Goal: Find contact information: Obtain details needed to contact an individual or organization

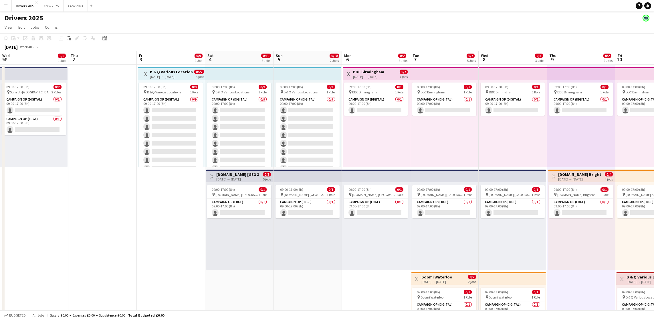
scroll to position [0, 197]
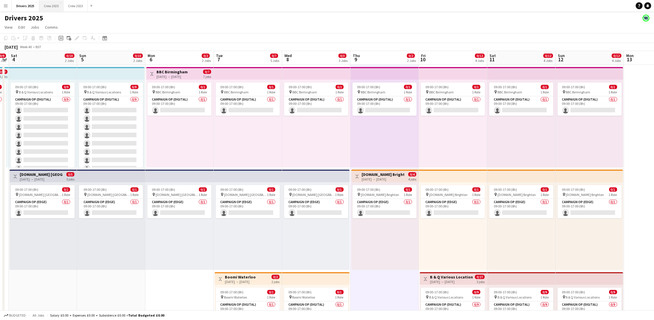
click at [56, 8] on button "Crew 2025 Close" at bounding box center [51, 5] width 24 height 11
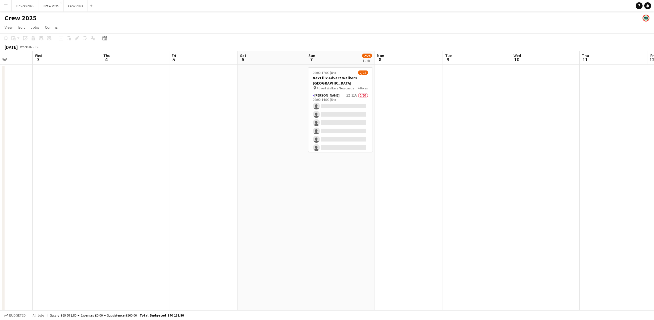
scroll to position [0, 200]
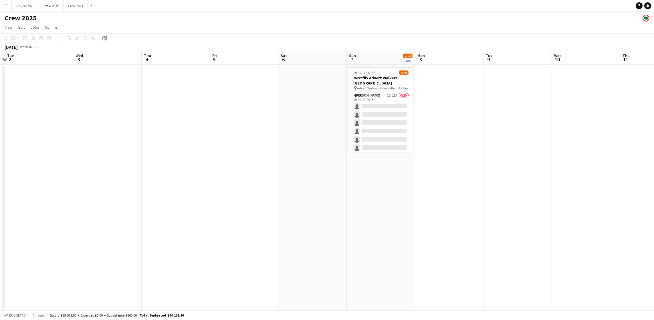
drag, startPoint x: 543, startPoint y: 186, endPoint x: 1, endPoint y: 182, distance: 542.7
click at [1, 182] on app-calendar-viewport "Sat 30 2/2 1 Job Sun 31 Mon 1 Tue 2 Wed 3 Thu 4 Fri 5 Sat 6 Sun 7 2/24 1 Job Mo…" at bounding box center [327, 238] width 654 height 375
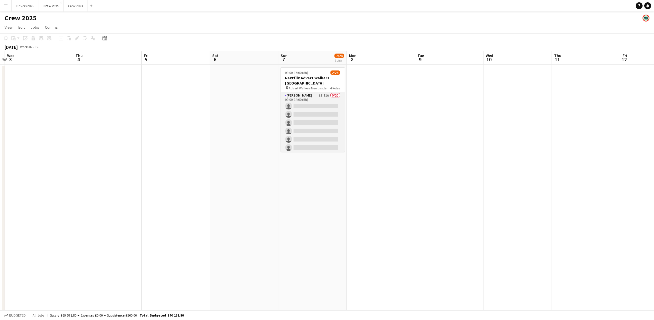
click at [305, 133] on app-card-role "[PERSON_NAME] 1I 11A 0/20 09:00-14:00 (5h) single-neutral-actions single-neutra…" at bounding box center [313, 180] width 64 height 177
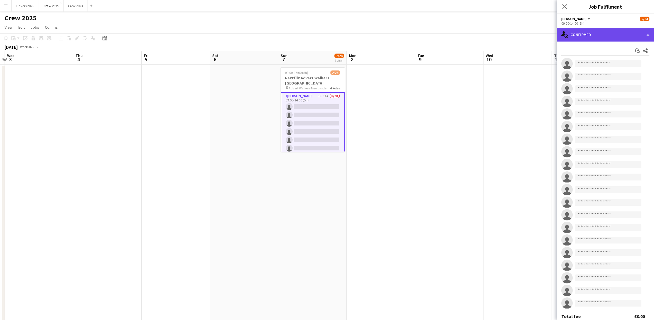
click at [605, 32] on div "single-neutral-actions-check-2 Confirmed" at bounding box center [605, 35] width 97 height 14
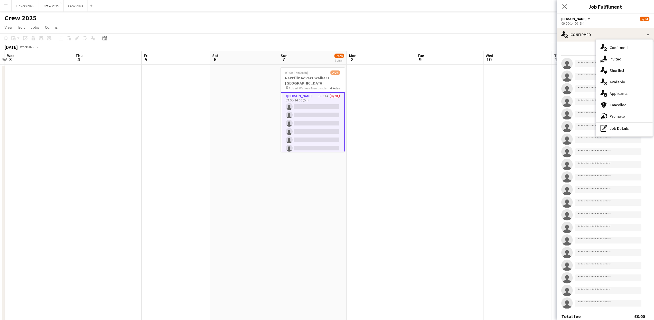
click at [611, 93] on div "single-neutral-actions-information Applicants" at bounding box center [624, 93] width 57 height 11
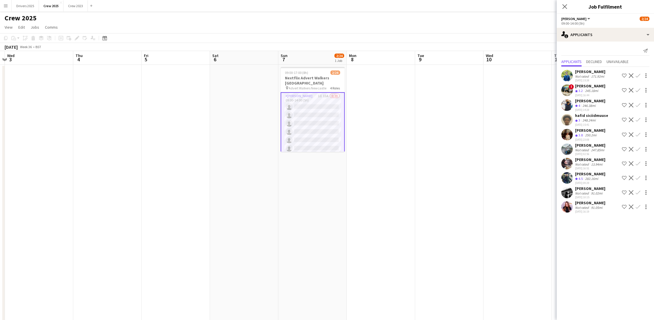
click at [586, 159] on div "[PERSON_NAME]" at bounding box center [590, 159] width 30 height 5
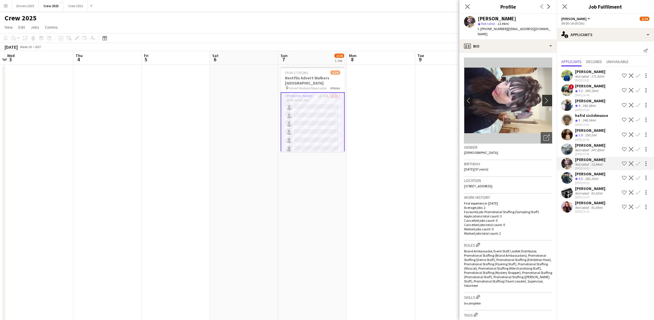
click at [544, 97] on app-icon "chevron-right" at bounding box center [548, 100] width 9 height 6
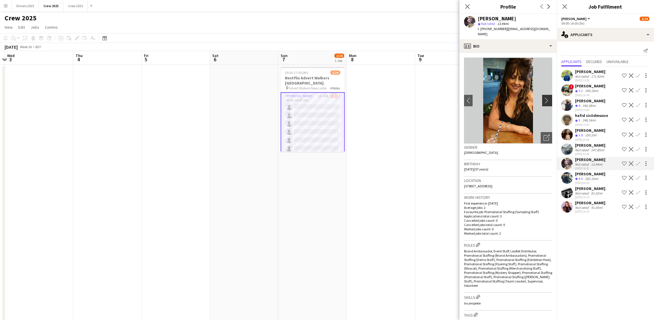
click at [544, 97] on app-icon "chevron-right" at bounding box center [548, 100] width 9 height 6
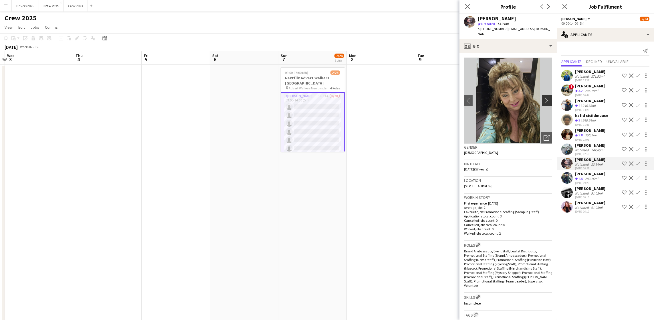
click at [544, 97] on app-icon "chevron-right" at bounding box center [548, 100] width 9 height 6
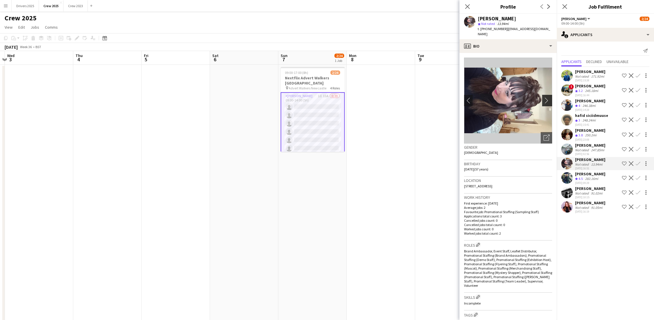
click at [544, 97] on app-icon "chevron-right" at bounding box center [548, 100] width 9 height 6
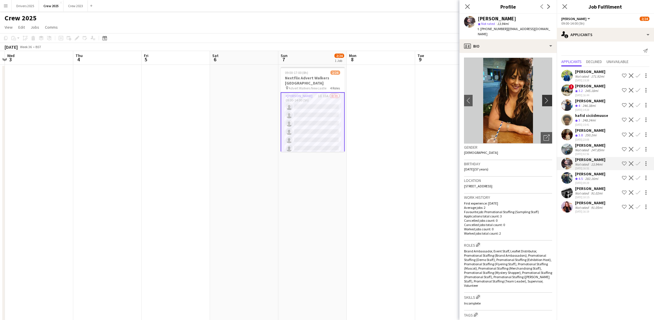
click at [544, 97] on app-icon "chevron-right" at bounding box center [548, 100] width 9 height 6
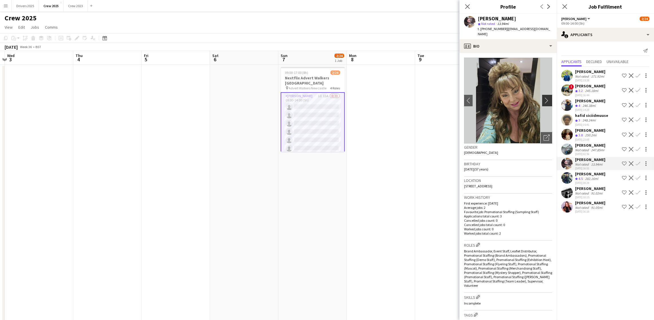
click at [544, 97] on app-icon "chevron-right" at bounding box center [548, 100] width 9 height 6
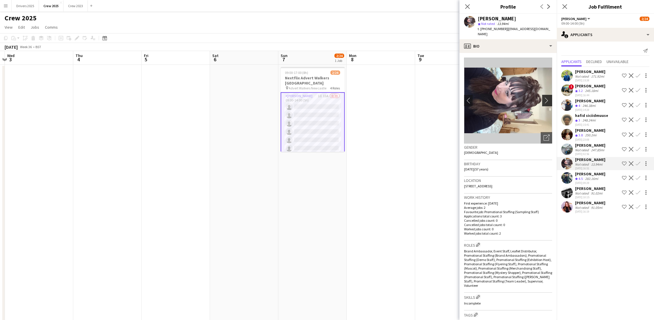
click at [544, 97] on app-icon "chevron-right" at bounding box center [548, 100] width 9 height 6
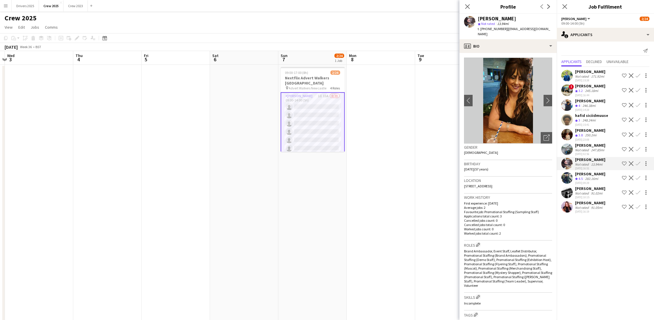
click at [590, 203] on div "[PERSON_NAME]" at bounding box center [590, 202] width 30 height 5
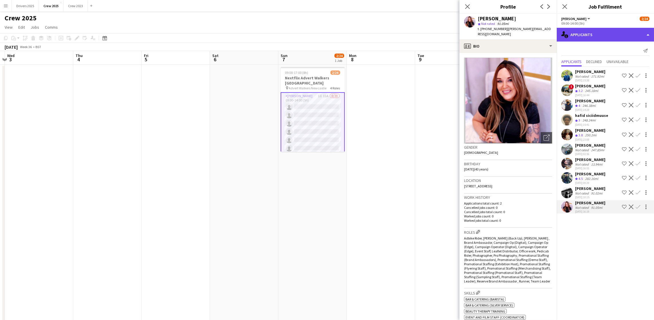
click at [615, 35] on div "single-neutral-actions-information Applicants" at bounding box center [605, 35] width 97 height 14
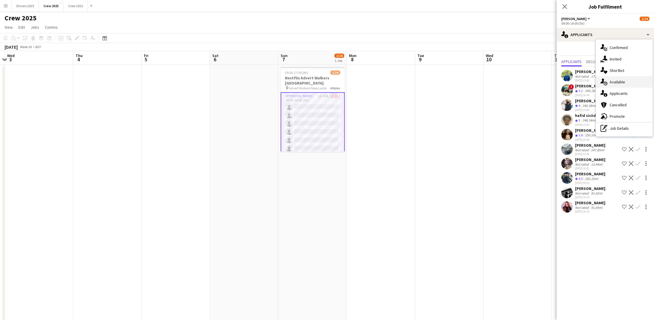
click at [626, 83] on div "single-neutral-actions-upload Available" at bounding box center [624, 81] width 57 height 11
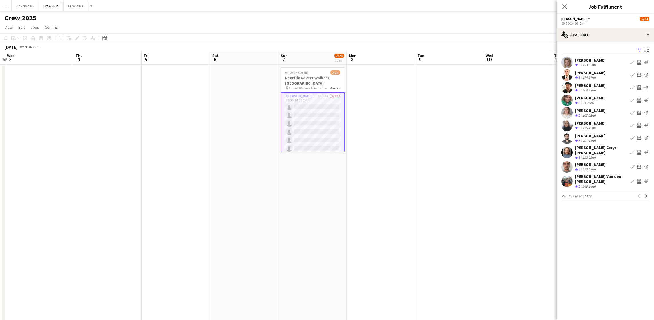
click at [640, 49] on app-icon "Filter" at bounding box center [639, 49] width 5 height 5
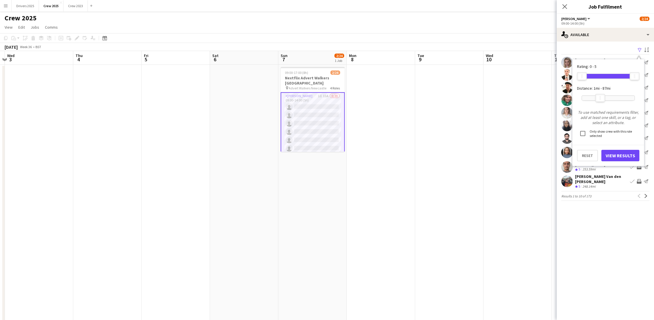
click at [600, 98] on div at bounding box center [608, 98] width 53 height 5
click at [621, 156] on button "View Results" at bounding box center [620, 155] width 38 height 11
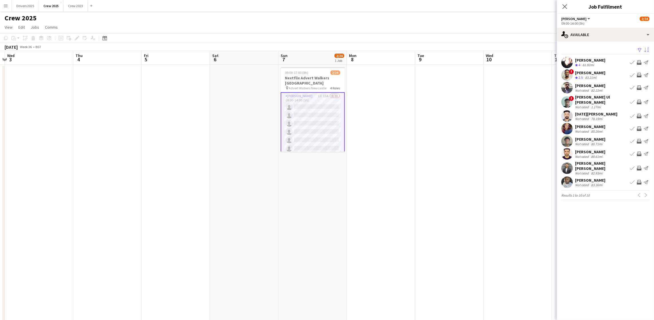
click at [647, 49] on app-icon "Sort asc" at bounding box center [646, 49] width 5 height 5
click at [635, 71] on div "Default" at bounding box center [611, 71] width 51 height 14
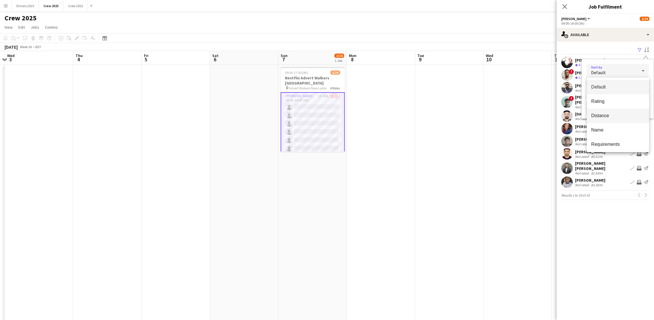
click at [615, 116] on span "Distance" at bounding box center [617, 115] width 53 height 5
click at [622, 109] on button "View Results" at bounding box center [630, 107] width 38 height 11
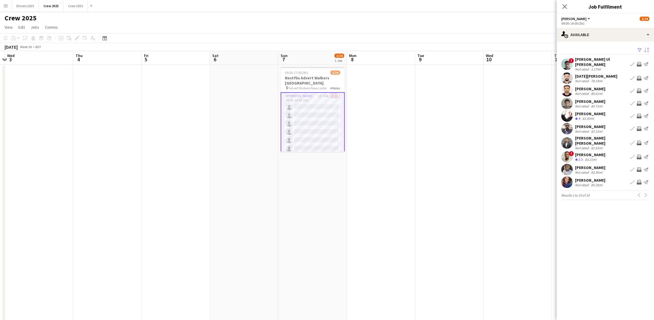
click at [611, 62] on div "[PERSON_NAME] Ul [PERSON_NAME]" at bounding box center [601, 62] width 53 height 10
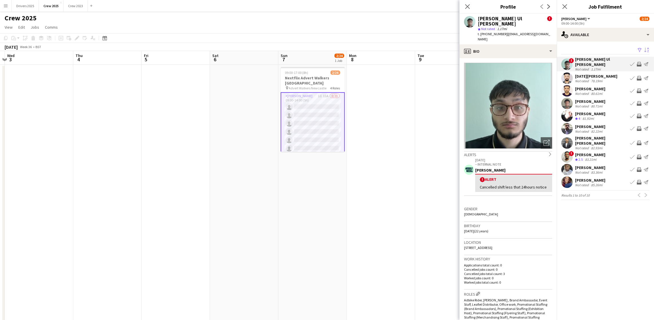
click at [592, 72] on div "[DATE][PERSON_NAME] Not rated 78.19mi Book crew Invite crew Send notification" at bounding box center [605, 77] width 97 height 11
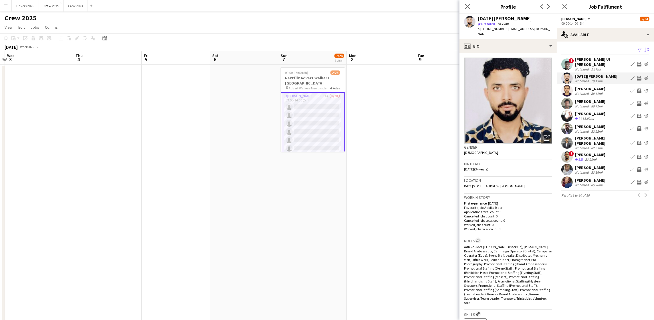
click at [594, 86] on div "[PERSON_NAME]" at bounding box center [590, 88] width 30 height 5
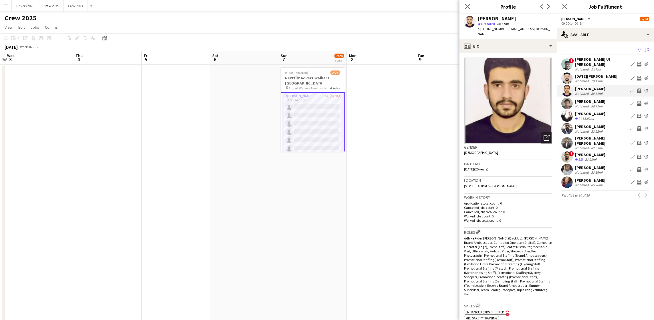
click at [602, 104] on div "80.71mi" at bounding box center [597, 106] width 14 height 4
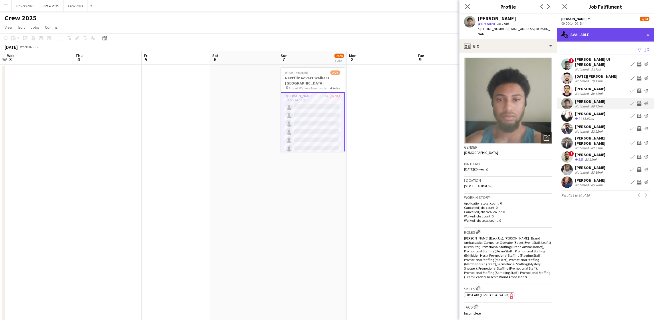
click at [607, 38] on div "single-neutral-actions-upload Available" at bounding box center [605, 35] width 97 height 14
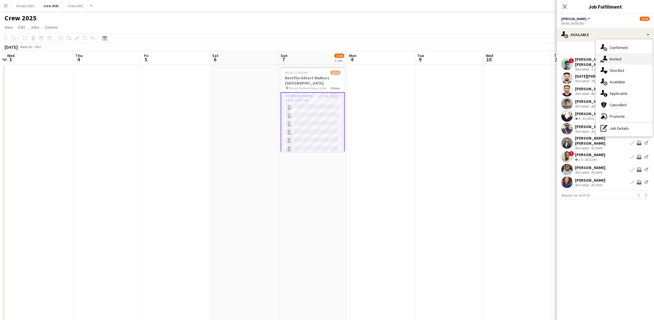
click at [615, 57] on div "single-neutral-actions-share-1 Invited" at bounding box center [624, 58] width 57 height 11
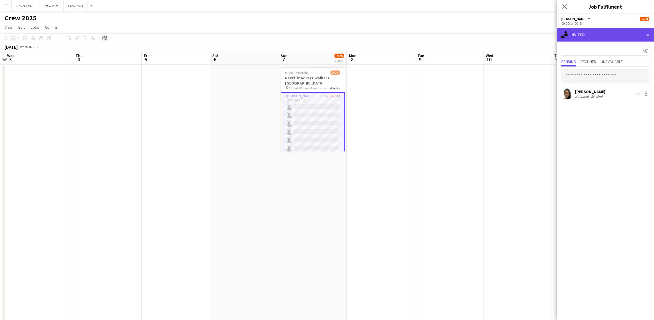
click at [615, 33] on div "single-neutral-actions-share-1 Invited" at bounding box center [605, 35] width 97 height 14
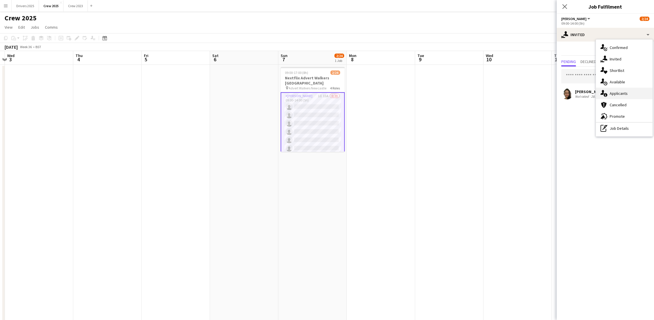
click at [626, 92] on div "single-neutral-actions-information Applicants" at bounding box center [624, 93] width 57 height 11
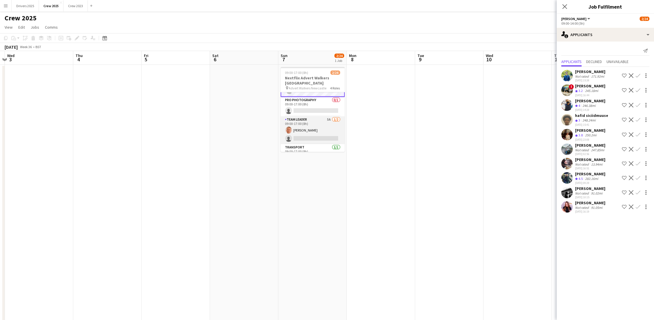
scroll to position [186, 0]
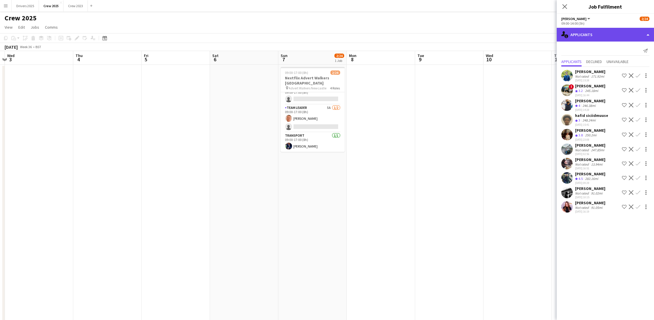
click at [601, 32] on div "single-neutral-actions-information Applicants" at bounding box center [605, 35] width 97 height 14
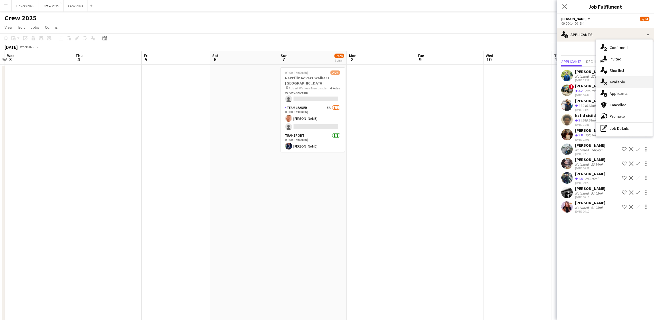
click at [612, 83] on div "single-neutral-actions-upload Available" at bounding box center [624, 81] width 57 height 11
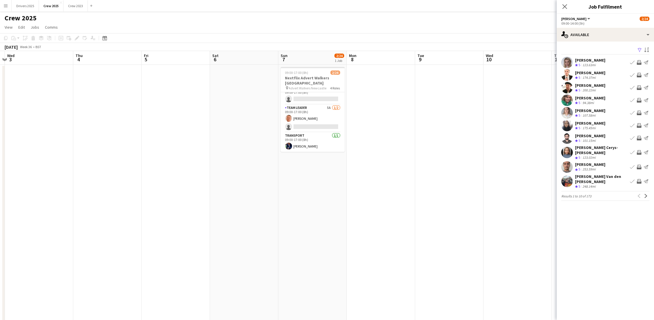
click at [640, 50] on app-icon "Filter" at bounding box center [639, 49] width 5 height 5
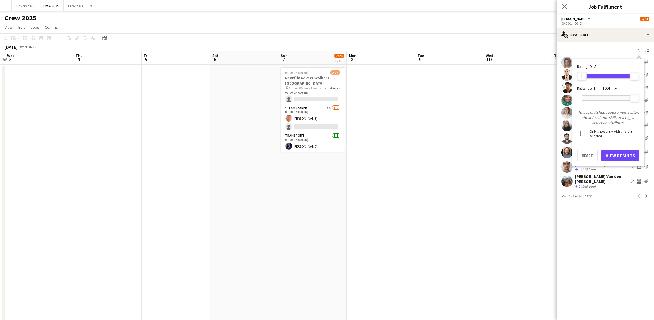
click at [597, 98] on div at bounding box center [608, 98] width 53 height 5
click at [628, 164] on div "Rating: 0 - 5 0 5 Distance: 1mi - 72mi 72mi To use matched requirements filter,…" at bounding box center [608, 112] width 72 height 106
click at [603, 97] on div "99mi" at bounding box center [608, 98] width 53 height 5
click at [610, 154] on button "View Results" at bounding box center [620, 155] width 38 height 11
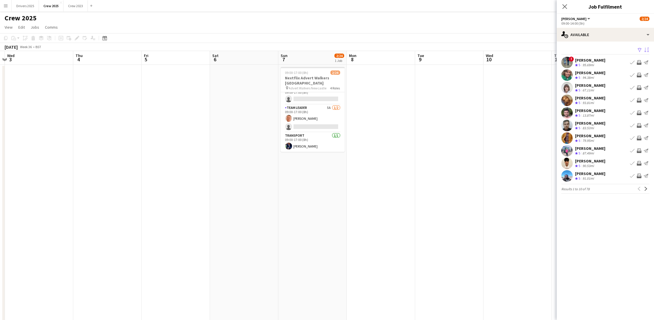
click at [647, 47] on button "Sort asc" at bounding box center [646, 50] width 7 height 7
click at [628, 70] on div "Default" at bounding box center [611, 71] width 51 height 14
click at [611, 113] on span "Distance" at bounding box center [617, 115] width 53 height 5
click at [619, 108] on button "View Results" at bounding box center [630, 107] width 38 height 11
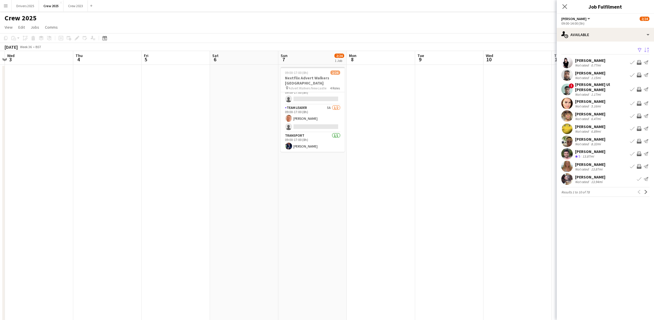
click at [596, 59] on div "[PERSON_NAME]" at bounding box center [590, 60] width 30 height 5
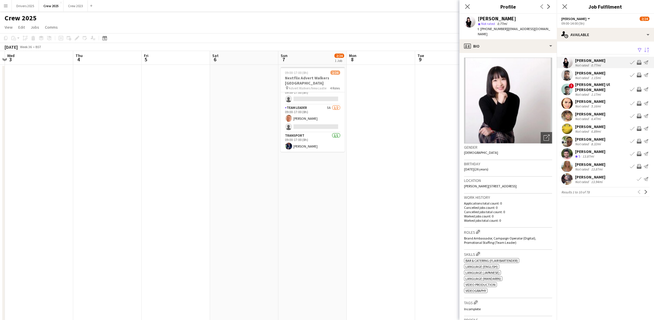
drag, startPoint x: 401, startPoint y: 183, endPoint x: 371, endPoint y: 197, distance: 33.1
click at [399, 185] on app-calendar-viewport "Sun 31 Mon 1 Tue 2 Wed 3 Thu 4 Fri 5 Sat 6 Sun 7 2/24 1 Job Mon 8 Tue 9 Wed 10 …" at bounding box center [327, 238] width 654 height 375
click at [397, 116] on app-date-cell at bounding box center [378, 245] width 68 height 361
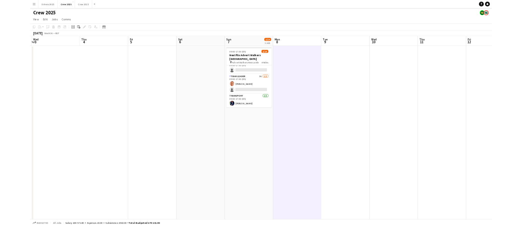
scroll to position [184, 0]
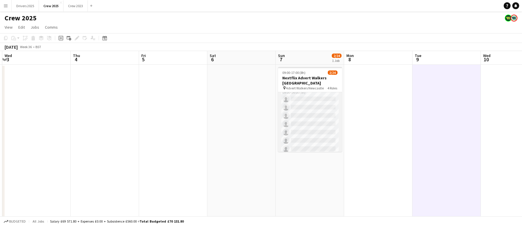
scroll to position [0, 0]
click at [300, 116] on app-card-role "[PERSON_NAME] 1I 11A 0/20 09:00-14:00 (5h) single-neutral-actions single-neutra…" at bounding box center [310, 180] width 64 height 177
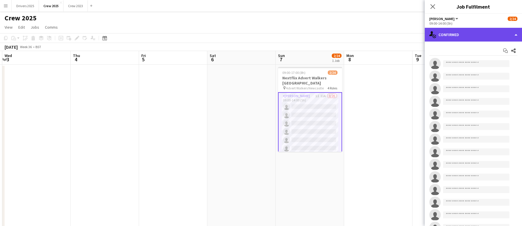
click at [470, 34] on div "single-neutral-actions-check-2 Confirmed" at bounding box center [473, 35] width 97 height 14
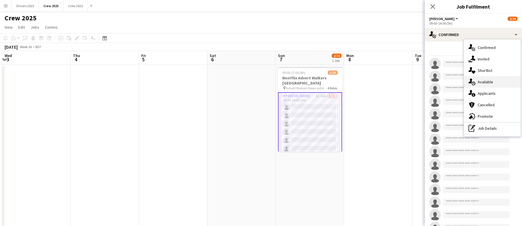
click at [488, 82] on div "single-neutral-actions-upload Available" at bounding box center [492, 81] width 57 height 11
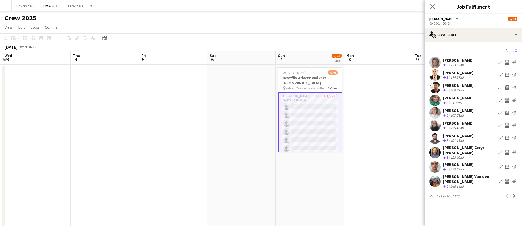
click at [511, 47] on button "Sort asc" at bounding box center [514, 50] width 7 height 7
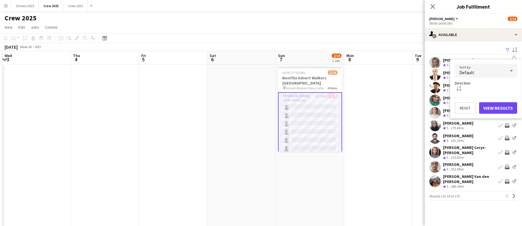
click at [504, 48] on button "Filter" at bounding box center [507, 50] width 7 height 7
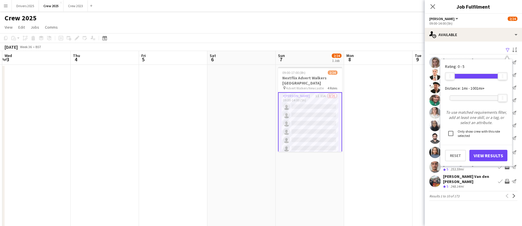
click at [469, 96] on div at bounding box center [476, 98] width 53 height 5
click at [481, 156] on button "View Results" at bounding box center [488, 155] width 38 height 11
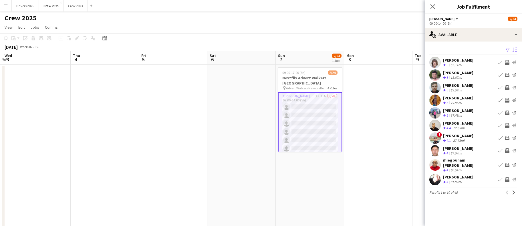
click at [513, 49] on app-icon "Sort asc" at bounding box center [514, 49] width 5 height 5
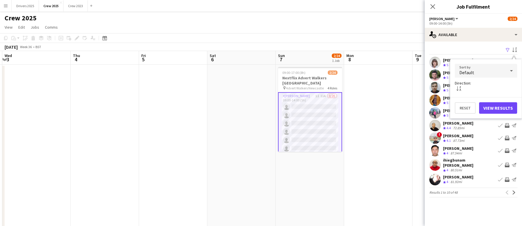
click at [490, 71] on div "Default" at bounding box center [480, 71] width 51 height 14
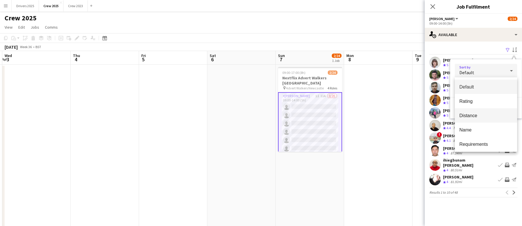
click at [475, 118] on span "Distance" at bounding box center [485, 115] width 53 height 5
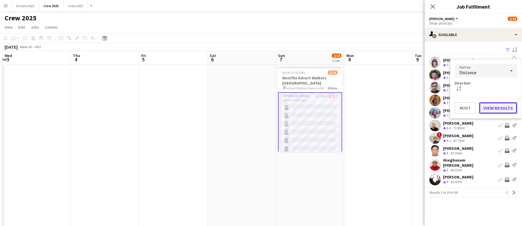
click at [507, 107] on button "View Results" at bounding box center [498, 107] width 38 height 11
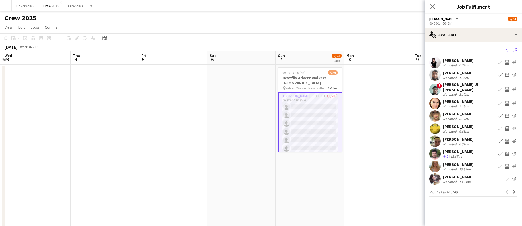
click at [462, 60] on div "[PERSON_NAME]" at bounding box center [458, 60] width 30 height 5
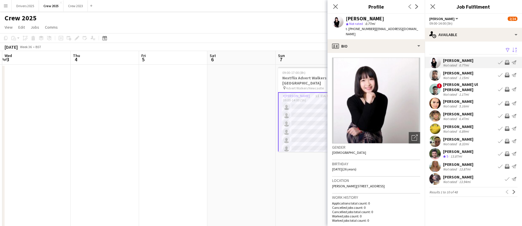
click at [461, 71] on div "[PERSON_NAME]" at bounding box center [458, 72] width 30 height 5
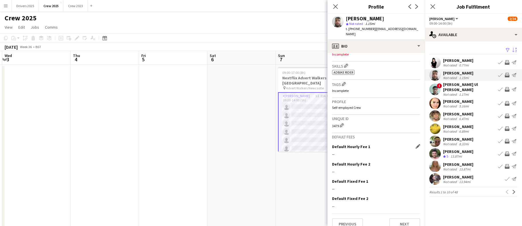
scroll to position [200, 0]
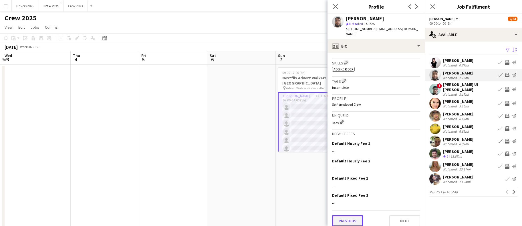
click at [347, 215] on button "Previous" at bounding box center [347, 220] width 31 height 11
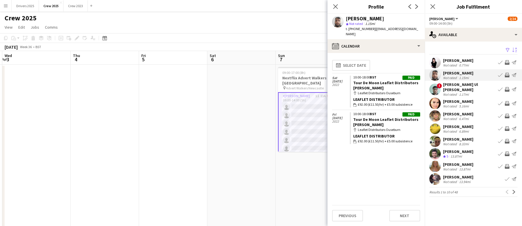
click at [467, 100] on div "[PERSON_NAME]" at bounding box center [458, 101] width 30 height 5
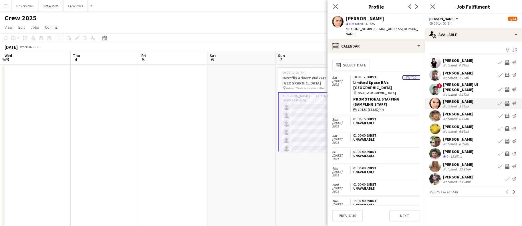
scroll to position [0, 0]
click at [347, 217] on button "Previous" at bounding box center [347, 215] width 31 height 11
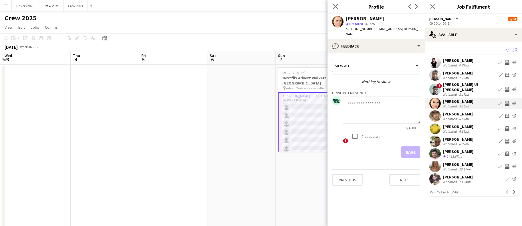
click at [344, 181] on app-crew-profile-feedback-tab "View all Nothing to show Leave internal note 0 / 4000 ! Flag as alert Save Prev…" at bounding box center [376, 139] width 97 height 173
click at [344, 174] on button "Previous" at bounding box center [347, 179] width 31 height 11
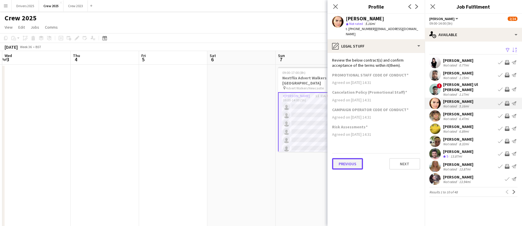
click at [350, 158] on button "Previous" at bounding box center [347, 163] width 31 height 11
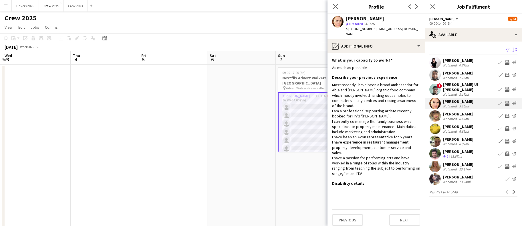
click at [338, 19] on app-user-avatar at bounding box center [337, 21] width 11 height 11
click at [458, 112] on div "[PERSON_NAME]" at bounding box center [458, 113] width 30 height 5
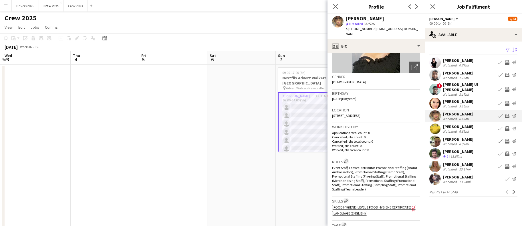
scroll to position [129, 0]
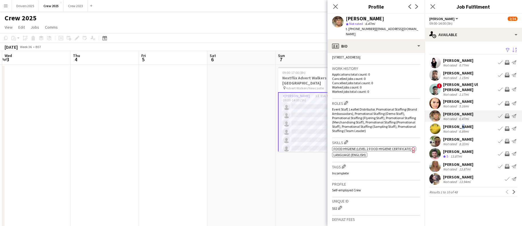
click at [456, 124] on div "[PERSON_NAME]" at bounding box center [458, 126] width 30 height 5
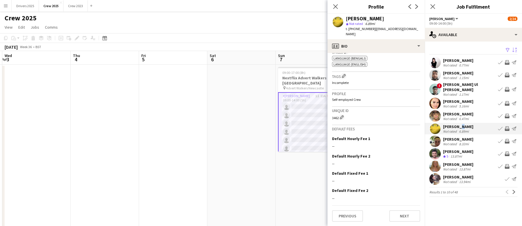
scroll to position [0, 0]
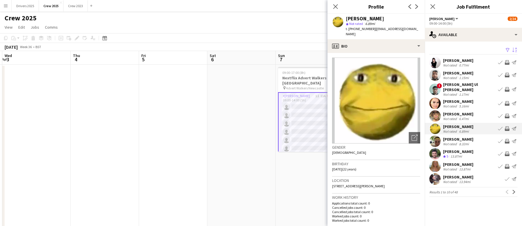
click at [459, 149] on div "[PERSON_NAME]" at bounding box center [458, 151] width 30 height 5
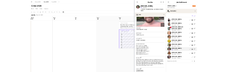
scroll to position [43, 0]
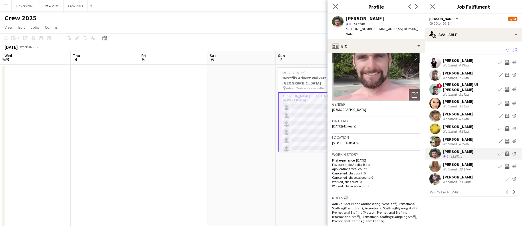
click at [464, 162] on div "[PERSON_NAME]" at bounding box center [458, 164] width 30 height 5
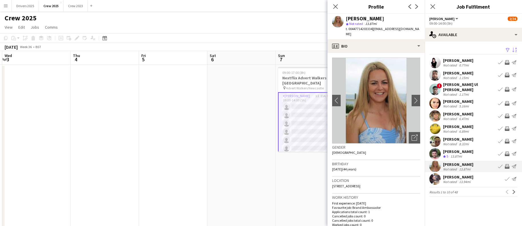
click at [463, 175] on div "[PERSON_NAME]" at bounding box center [458, 176] width 30 height 5
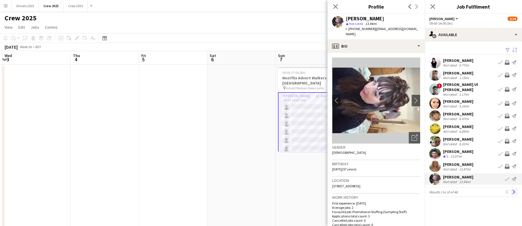
click at [513, 190] on app-icon "Next" at bounding box center [514, 192] width 4 height 4
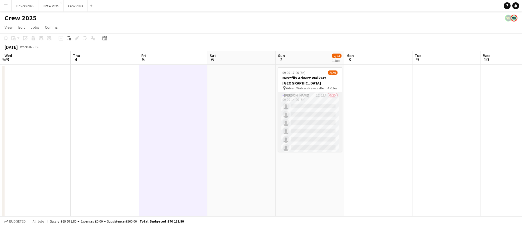
click at [328, 126] on app-card-role "[PERSON_NAME] 1I 11A 0/20 09:00-14:00 (5h) single-neutral-actions single-neutra…" at bounding box center [310, 180] width 64 height 177
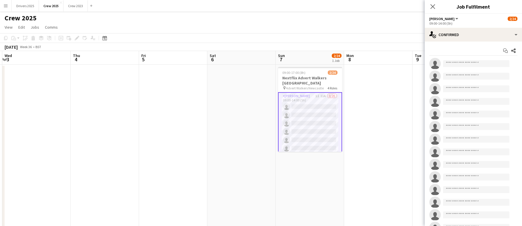
click at [8, 5] on app-icon "Menu" at bounding box center [5, 5] width 5 height 5
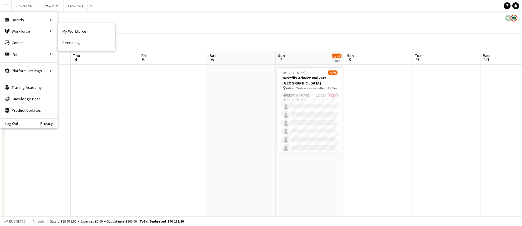
drag, startPoint x: 31, startPoint y: 29, endPoint x: 70, endPoint y: 35, distance: 39.0
click at [31, 29] on div "Workforce Workforce" at bounding box center [28, 30] width 57 height 11
click at [31, 28] on div "Workforce Workforce" at bounding box center [28, 30] width 57 height 11
click at [29, 26] on div "Workforce Workforce" at bounding box center [28, 30] width 57 height 11
click at [74, 32] on link "My Workforce" at bounding box center [86, 30] width 57 height 11
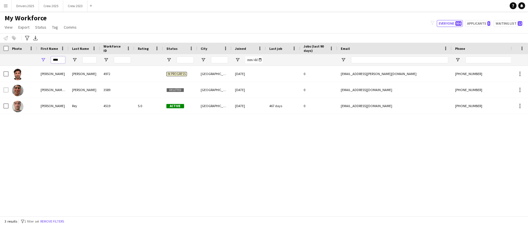
drag, startPoint x: 61, startPoint y: 59, endPoint x: -4, endPoint y: 98, distance: 75.4
click at [0, 98] on html "Menu Boards Boards Boards All jobs Status Workforce Workforce My Workforce Recr…" at bounding box center [264, 113] width 528 height 226
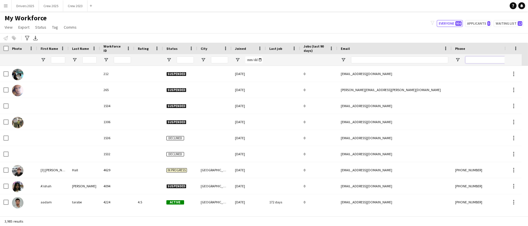
click at [481, 59] on input "Phone Filter Input" at bounding box center [494, 59] width 56 height 7
paste input "**********"
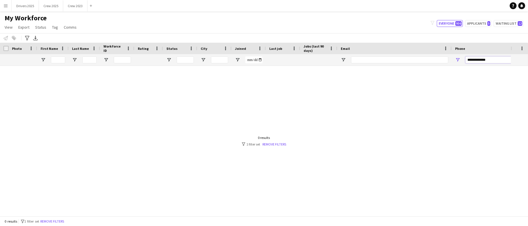
drag, startPoint x: 467, startPoint y: 60, endPoint x: 415, endPoint y: 59, distance: 52.6
click at [415, 59] on div at bounding box center [310, 59] width 620 height 11
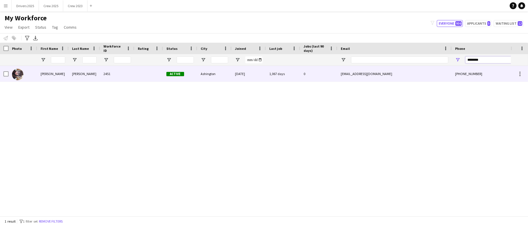
type input "********"
click at [57, 76] on div "[PERSON_NAME]" at bounding box center [52, 74] width 31 height 16
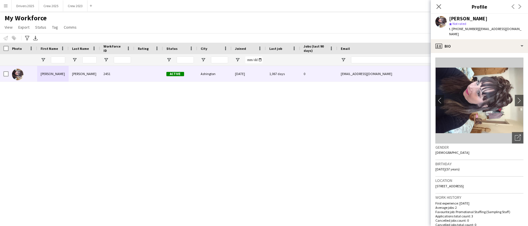
drag, startPoint x: 492, startPoint y: 18, endPoint x: 449, endPoint y: 17, distance: 42.9
click at [449, 17] on div "[PERSON_NAME] star Not rated t. [PHONE_NUMBER] | [EMAIL_ADDRESS][DOMAIN_NAME]" at bounding box center [479, 26] width 97 height 25
copy div "[PERSON_NAME]"
